Goal: Task Accomplishment & Management: Manage account settings

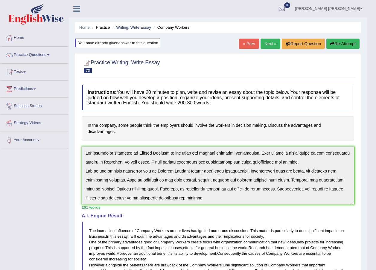
click at [131, 24] on ul "Home Practice Writing: Write Essay Company Workers" at bounding box center [218, 27] width 287 height 10
click at [128, 29] on link "Writing: Write Essay" at bounding box center [133, 27] width 35 height 4
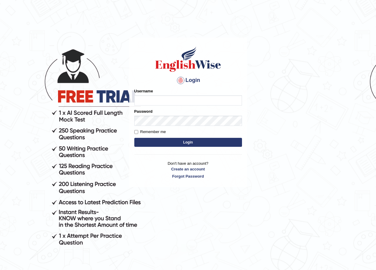
type input "maratais_parramatta"
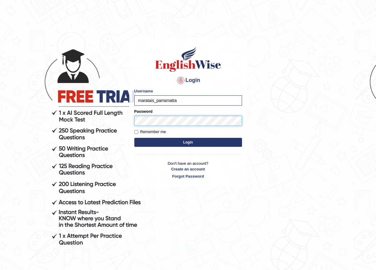
click at [134, 138] on button "Login" at bounding box center [188, 142] width 108 height 9
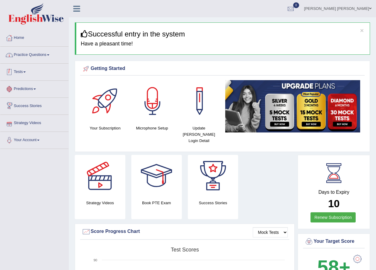
click at [34, 54] on link "Practice Questions" at bounding box center [34, 54] width 68 height 15
